Goal: Task Accomplishment & Management: Complete application form

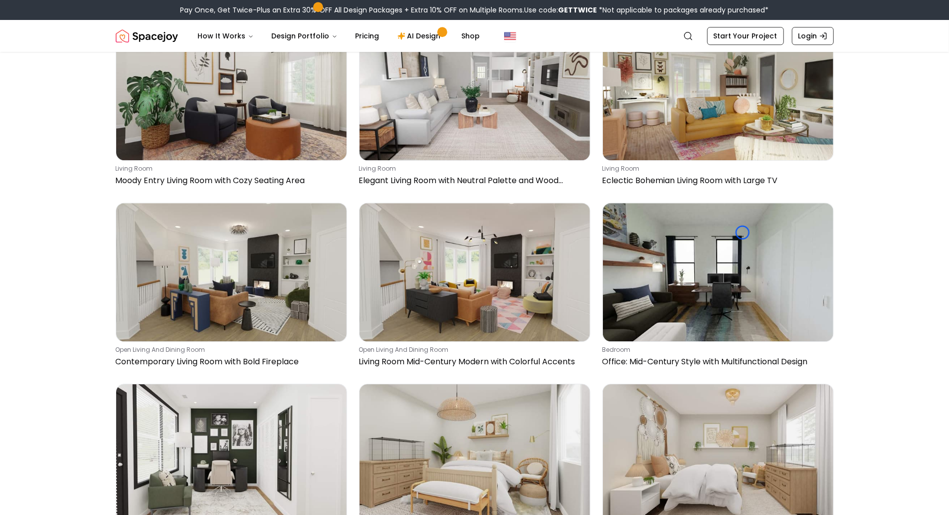
scroll to position [2254, 0]
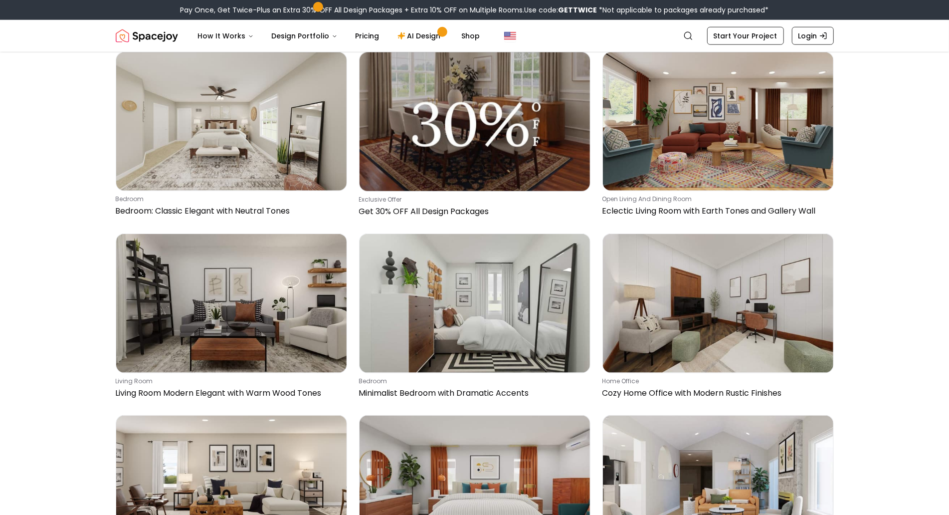
scroll to position [3689, 0]
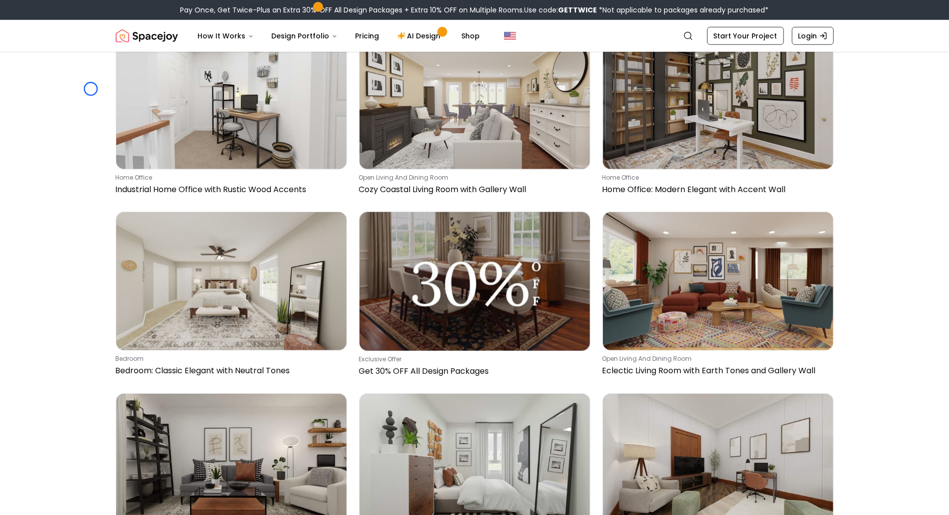
scroll to position [3467, 0]
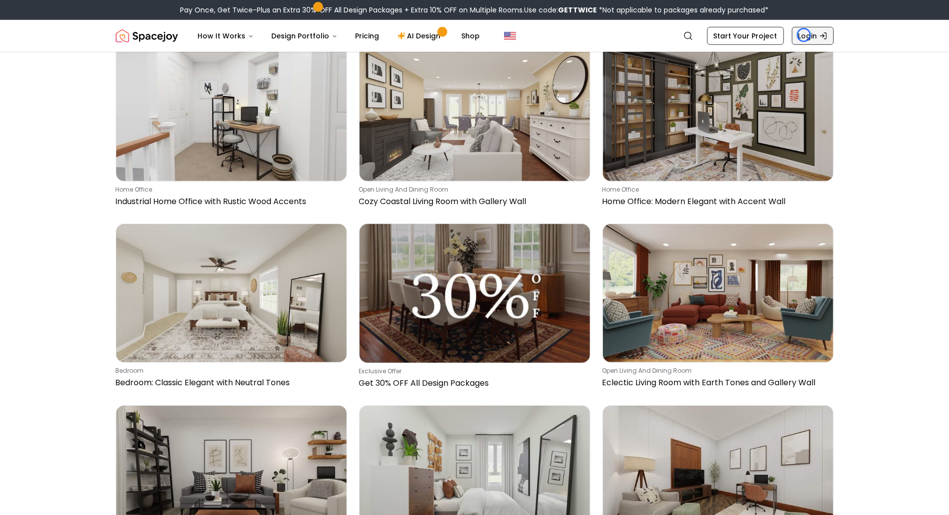
click at [804, 35] on link "Login" at bounding box center [813, 36] width 42 height 18
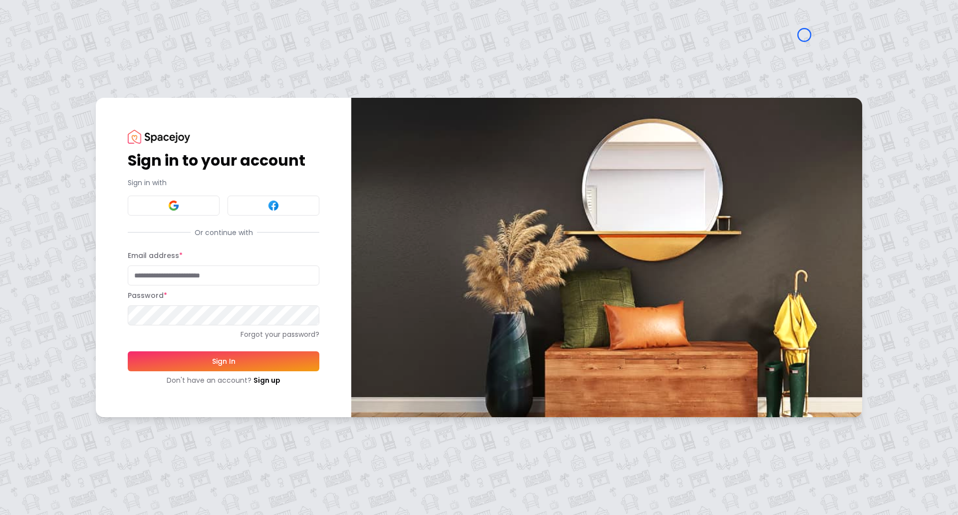
click at [89, 80] on div "Sign in to your account Sign in with Or continue with Email address * Password …" at bounding box center [479, 257] width 958 height 515
click at [57, 92] on div "Sign in to your account Sign in with Or continue with Email address * Password …" at bounding box center [479, 257] width 958 height 515
click at [257, 375] on link "Sign up" at bounding box center [266, 380] width 27 height 10
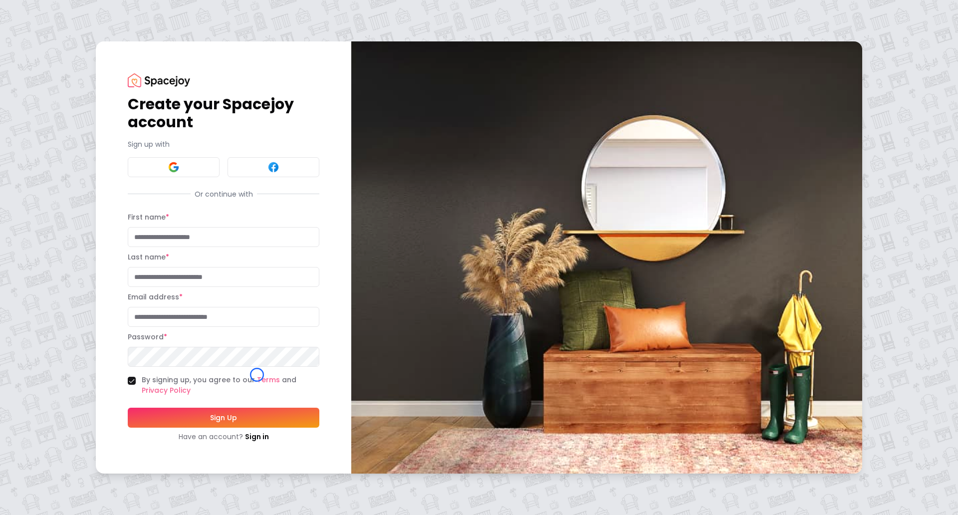
click at [99, 81] on div "Create your Spacejoy account Sign up with Or continue with First name * Last na…" at bounding box center [223, 256] width 255 height 431
click at [80, 82] on div "Create your Spacejoy account Sign up with Or continue with First name * Last na…" at bounding box center [479, 257] width 958 height 515
click at [247, 437] on link "Sign in" at bounding box center [257, 436] width 24 height 10
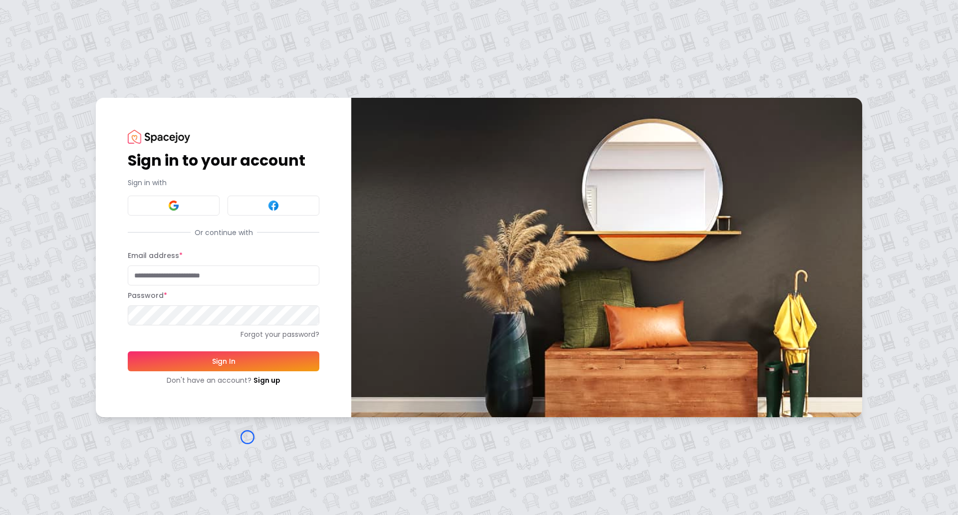
click at [95, 81] on div "Sign in to your account Sign in with Or continue with Email address * Password …" at bounding box center [479, 257] width 958 height 515
click at [67, 83] on div "Sign in to your account Sign in with Or continue with Email address * Password …" at bounding box center [479, 257] width 958 height 515
click at [270, 381] on link "Sign up" at bounding box center [266, 380] width 27 height 10
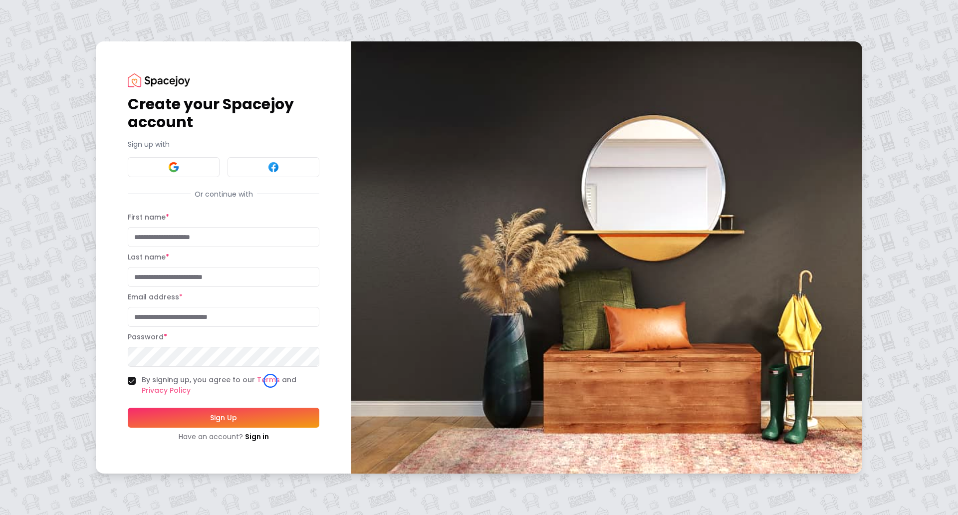
click at [78, 59] on div "Create your Spacejoy account Sign up with Or continue with First name * Last na…" at bounding box center [479, 257] width 958 height 515
click at [77, 62] on div "Create your Spacejoy account Sign up with Or continue with First name * Last na…" at bounding box center [479, 257] width 958 height 515
click at [143, 82] on img at bounding box center [159, 79] width 62 height 13
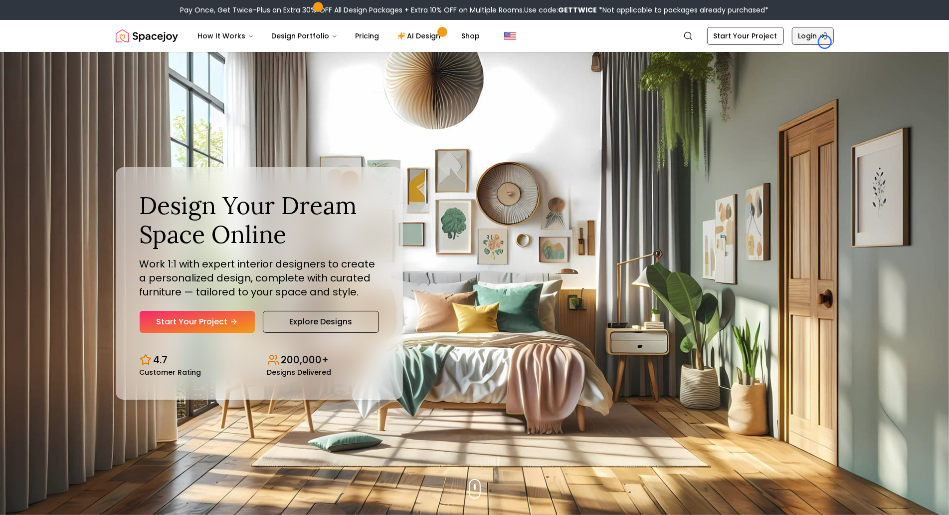
click at [825, 42] on link "Login" at bounding box center [813, 36] width 42 height 18
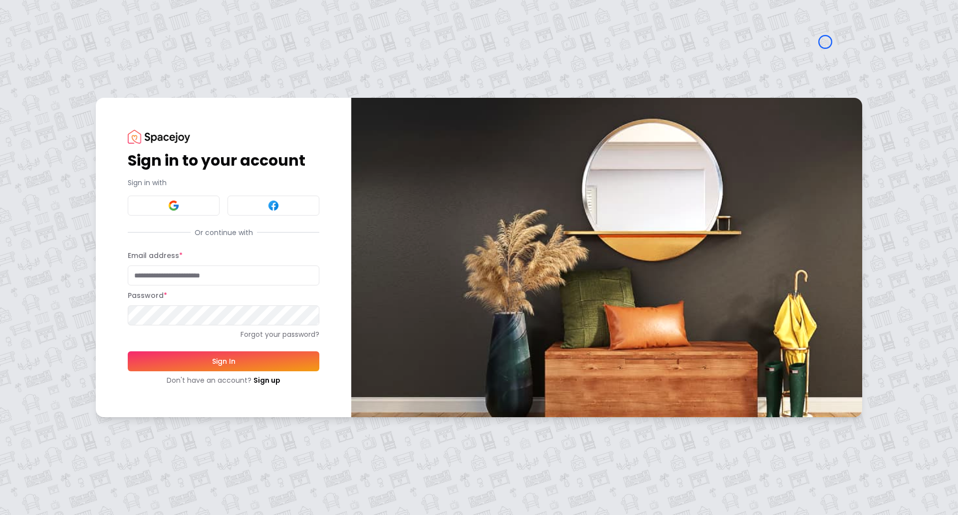
click at [825, 42] on div "Sign in to your account Sign in with Or continue with Email address * Password …" at bounding box center [479, 257] width 958 height 515
click at [93, 96] on div "Sign in to your account Sign in with Or continue with Email address * Password …" at bounding box center [479, 257] width 958 height 515
click at [276, 381] on link "Sign up" at bounding box center [266, 380] width 27 height 10
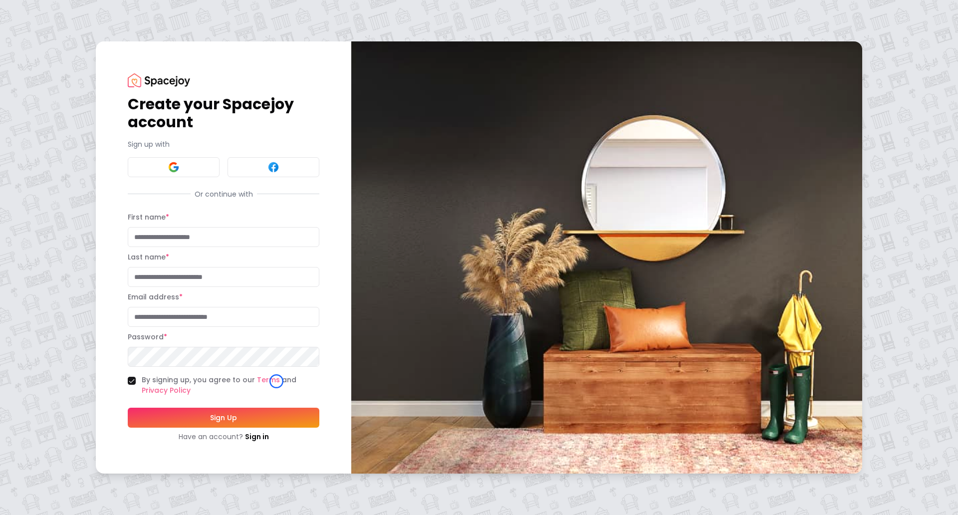
click at [276, 381] on label "By signing up, you agree to our Terms and Privacy Policy" at bounding box center [231, 385] width 178 height 21
click at [136, 381] on button "By signing up, you agree to our Terms and Privacy Policy" at bounding box center [132, 381] width 8 height 8
click at [94, 81] on div "Create your Spacejoy account Sign up with Or continue with First name * Last na…" at bounding box center [479, 257] width 958 height 515
